Goal: Task Accomplishment & Management: Complete application form

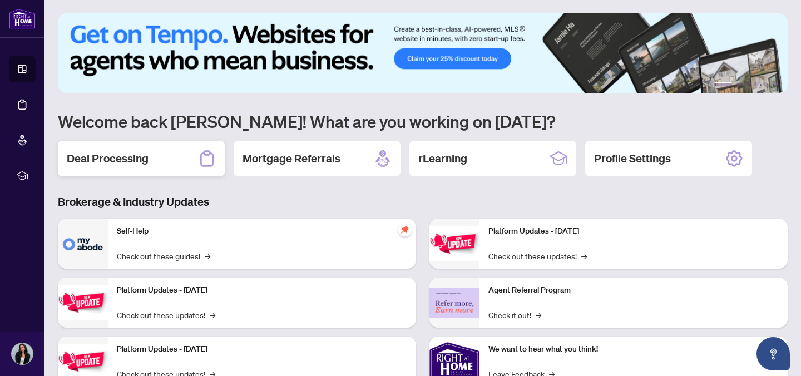
click at [164, 157] on div "Deal Processing" at bounding box center [141, 159] width 167 height 36
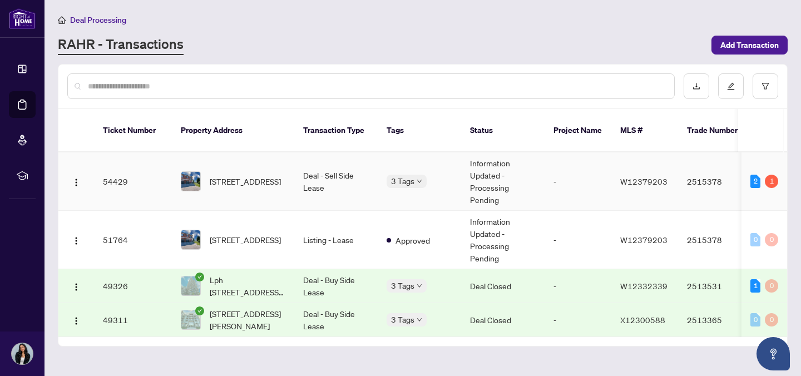
click at [230, 175] on span "[STREET_ADDRESS]" at bounding box center [245, 181] width 71 height 12
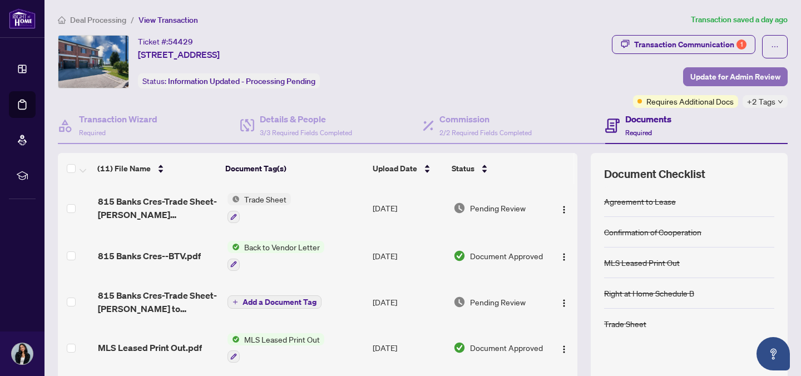
click at [716, 77] on span "Update for Admin Review" at bounding box center [736, 77] width 90 height 18
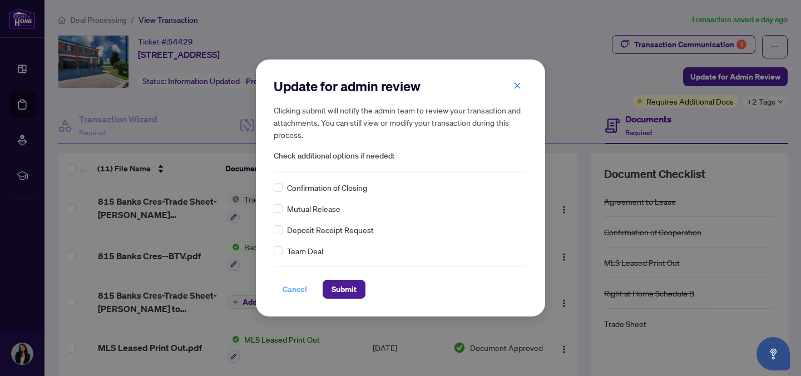
click at [288, 288] on span "Cancel" at bounding box center [295, 289] width 24 height 18
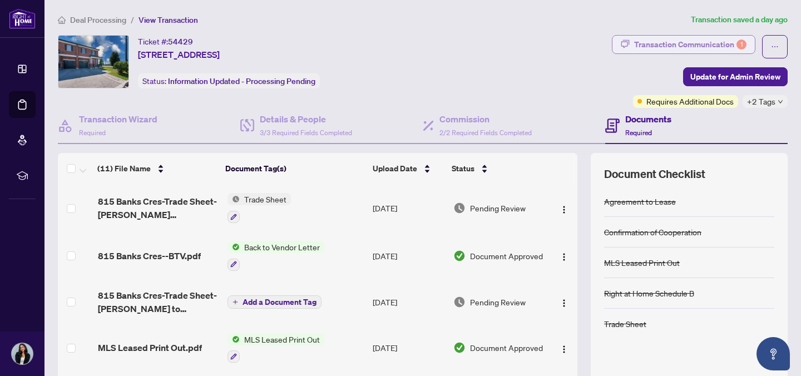
click at [647, 48] on div "Transaction Communication 1" at bounding box center [690, 45] width 112 height 18
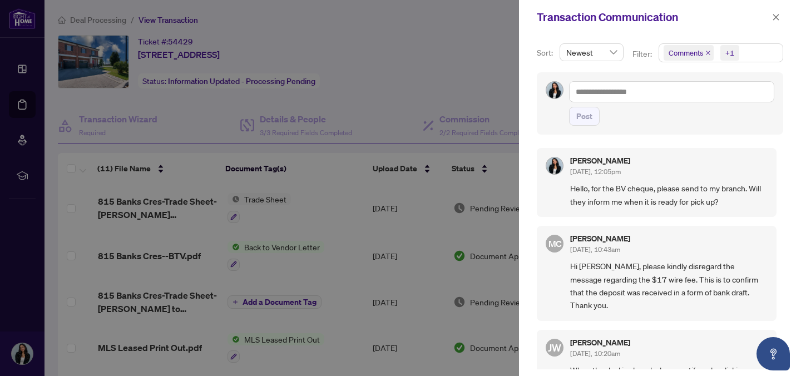
click at [438, 58] on div at bounding box center [400, 188] width 801 height 376
click at [776, 15] on icon "close" at bounding box center [776, 17] width 8 height 8
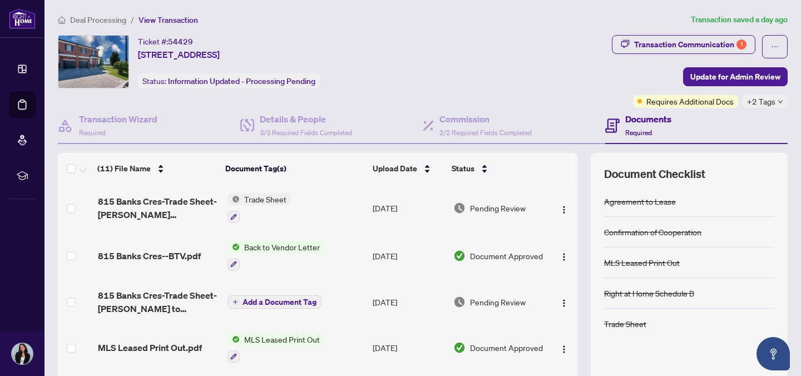
click at [767, 105] on span "+2 Tags" at bounding box center [761, 101] width 28 height 13
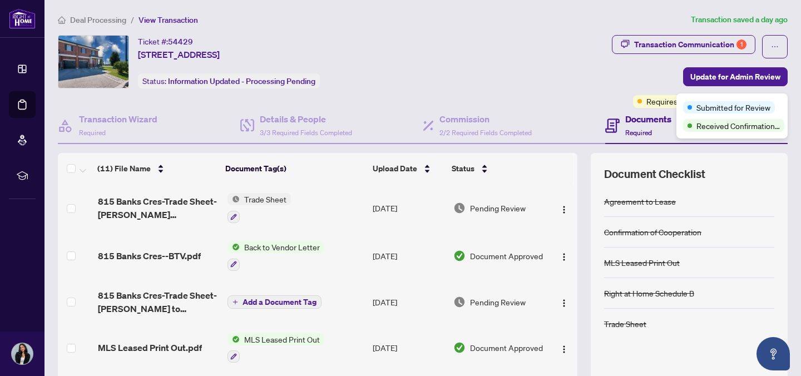
click at [536, 87] on div "Ticket #: 54429 [STREET_ADDRESS] Status: Information Updated - Processing Pendi…" at bounding box center [333, 61] width 550 height 53
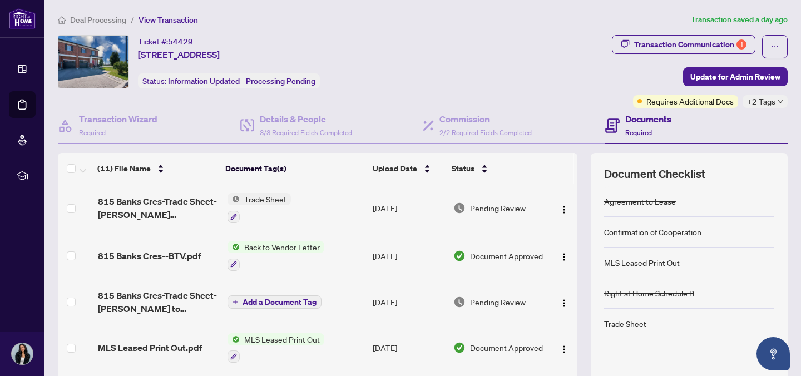
click at [768, 102] on span "+2 Tags" at bounding box center [761, 101] width 28 height 13
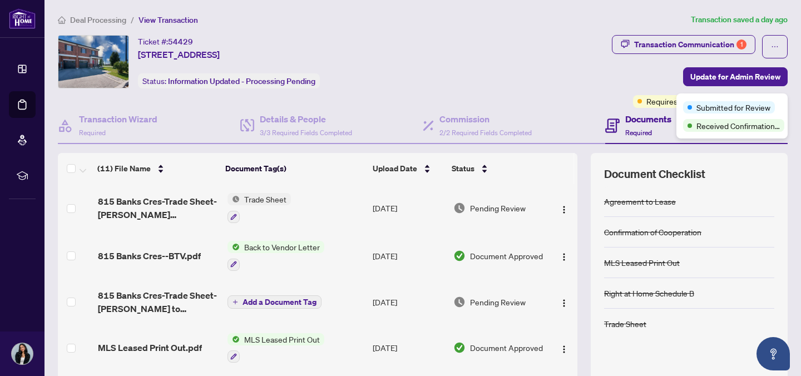
click at [558, 87] on div "Ticket #: 54429 [STREET_ADDRESS] Status: Information Updated - Processing Pendi…" at bounding box center [333, 61] width 550 height 53
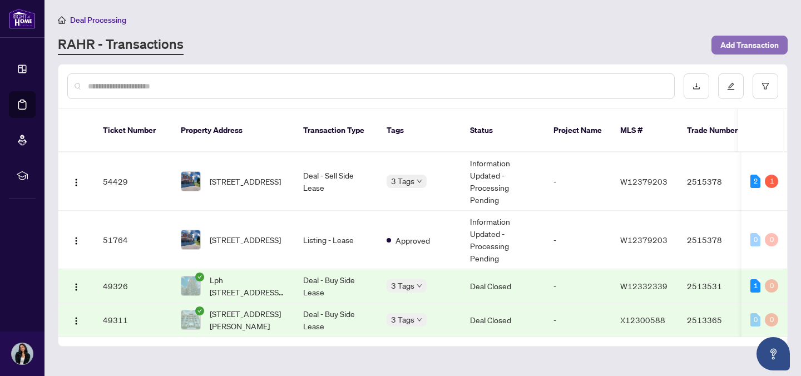
click at [762, 41] on span "Add Transaction" at bounding box center [750, 45] width 58 height 18
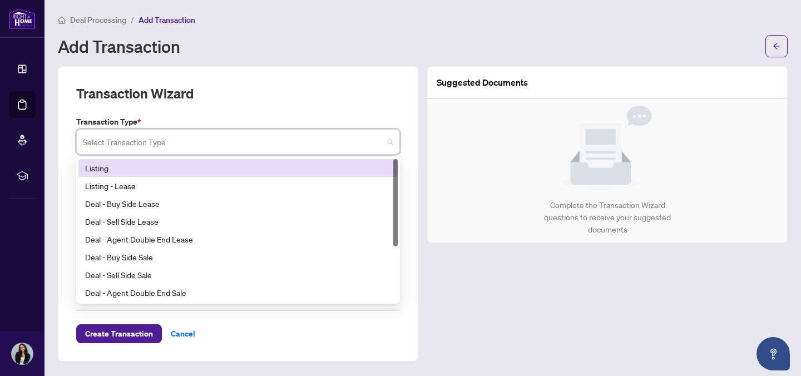
click at [193, 142] on input "search" at bounding box center [233, 143] width 300 height 24
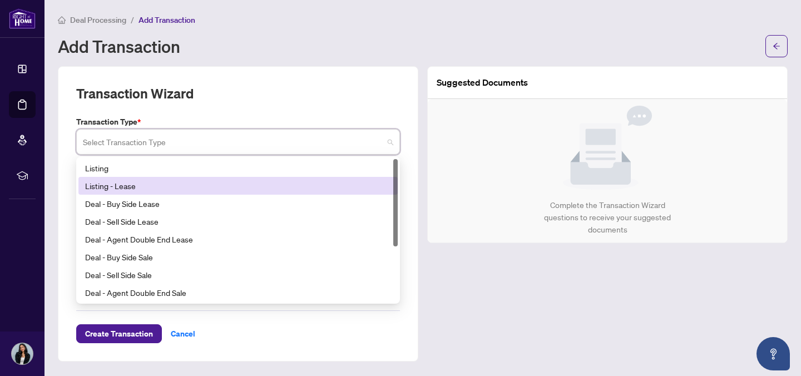
click at [160, 181] on div "Listing - Lease" at bounding box center [238, 186] width 306 height 12
